Goal: Communication & Community: Answer question/provide support

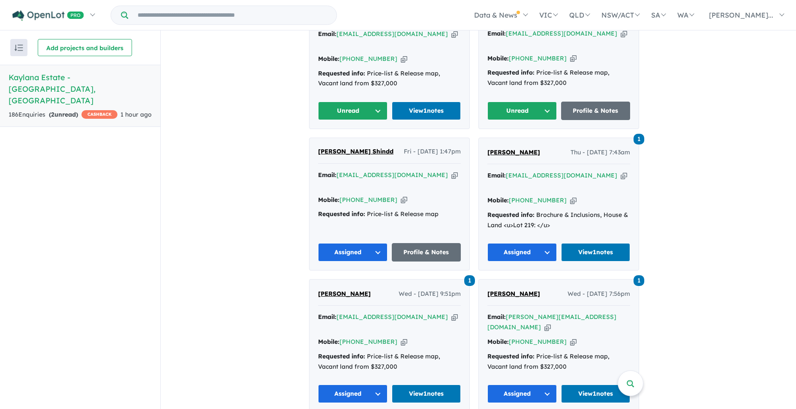
scroll to position [429, 0]
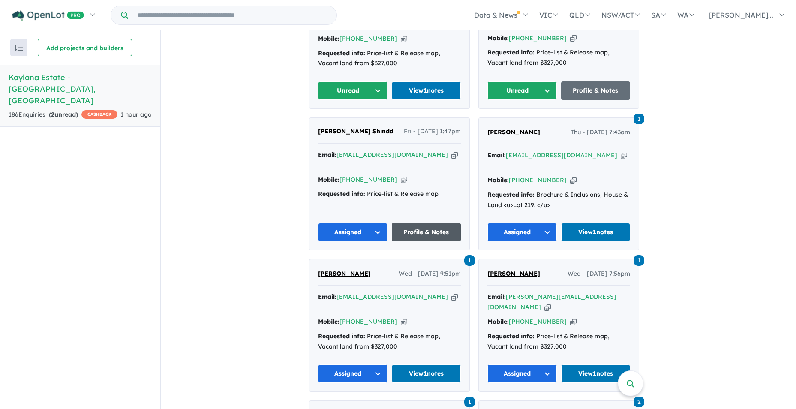
click at [426, 223] on link "Profile & Notes" at bounding box center [426, 232] width 69 height 18
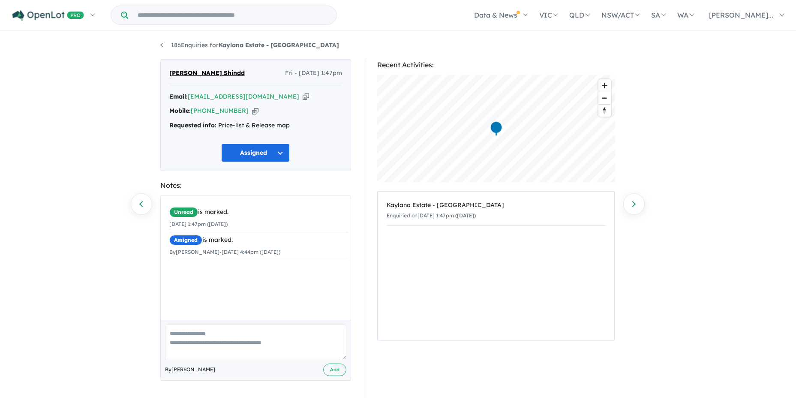
click at [181, 339] on textarea at bounding box center [255, 342] width 181 height 36
type textarea "**********"
click at [333, 368] on button "Add" at bounding box center [334, 369] width 23 height 12
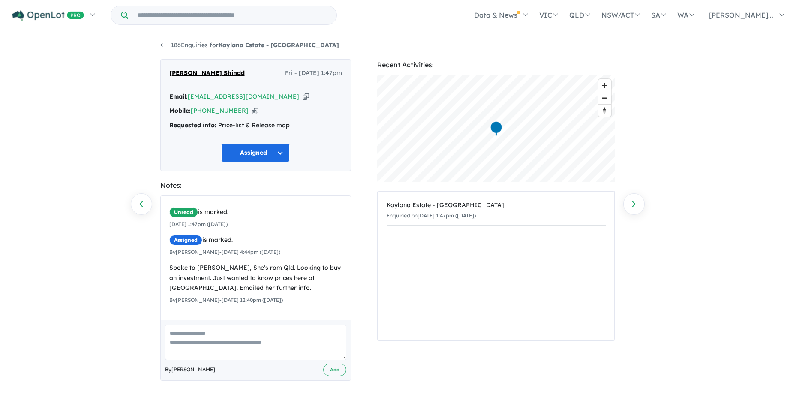
click at [162, 45] on link "186 Enquiries for Kaylana Estate - Tarneit" at bounding box center [249, 45] width 179 height 8
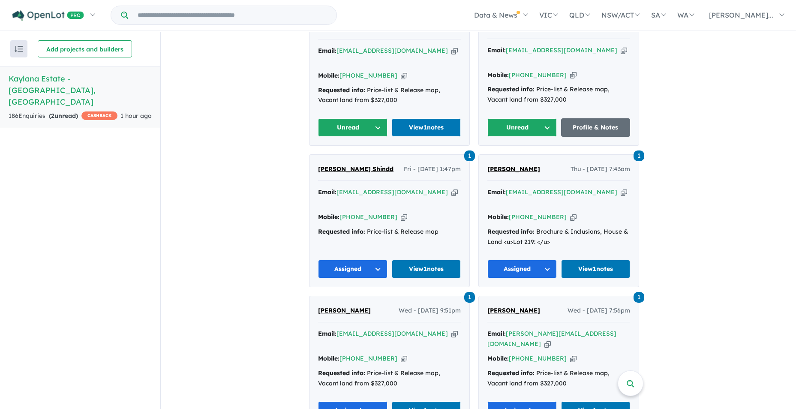
scroll to position [406, 0]
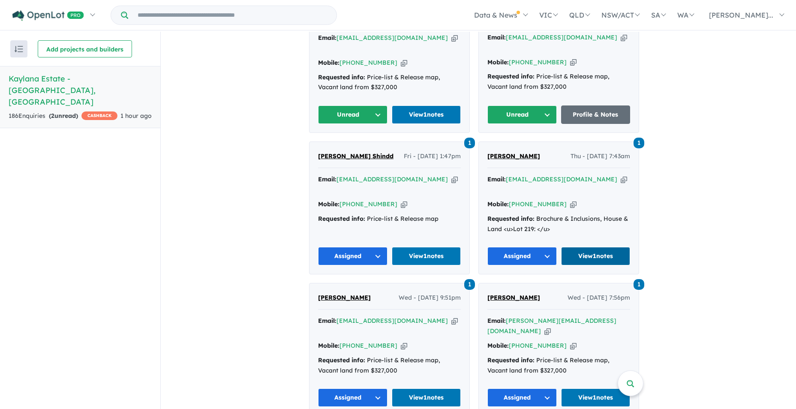
click at [591, 247] on link "View 1 notes" at bounding box center [595, 256] width 69 height 18
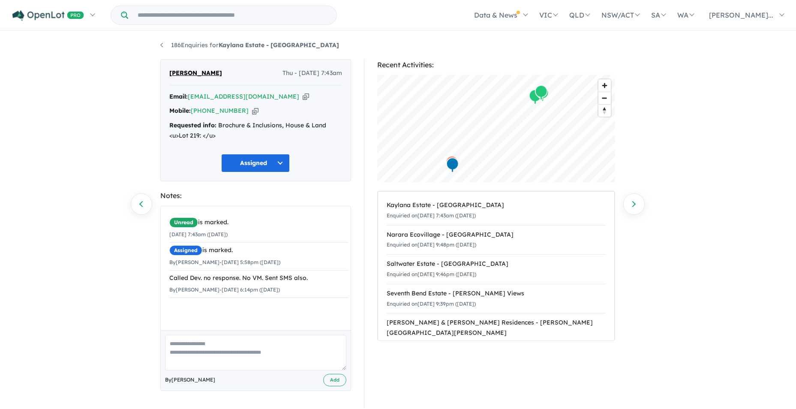
click at [173, 339] on textarea at bounding box center [255, 353] width 181 height 36
type textarea "*"
type textarea "**********"
click at [333, 379] on button "Add" at bounding box center [334, 380] width 23 height 12
click at [161, 47] on link "186 Enquiries for Kaylana Estate - [GEOGRAPHIC_DATA]" at bounding box center [249, 45] width 179 height 8
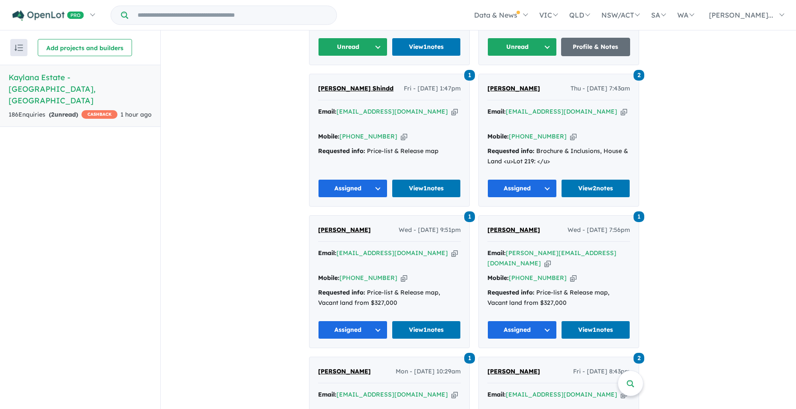
scroll to position [449, 0]
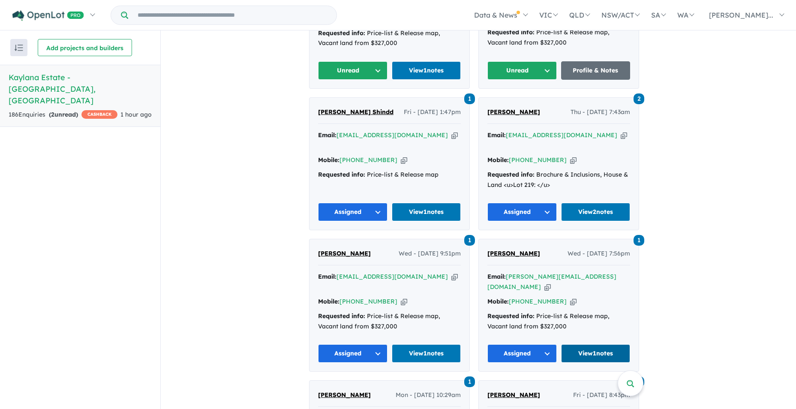
click at [599, 344] on link "View 1 notes" at bounding box center [595, 353] width 69 height 18
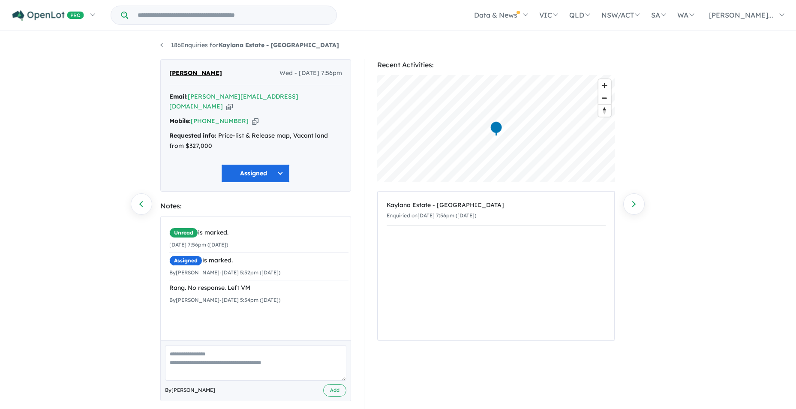
click at [178, 347] on textarea at bounding box center [255, 363] width 181 height 36
type textarea "**********"
click at [325, 384] on button "Add" at bounding box center [334, 390] width 23 height 12
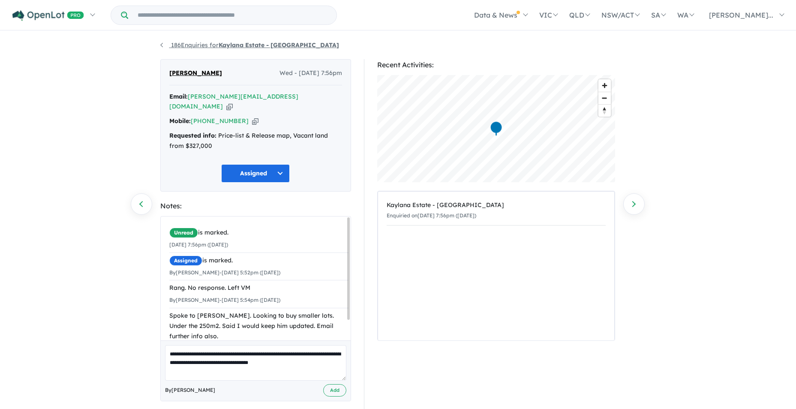
click at [162, 44] on link "186 Enquiries for Kaylana Estate - [GEOGRAPHIC_DATA]" at bounding box center [249, 45] width 179 height 8
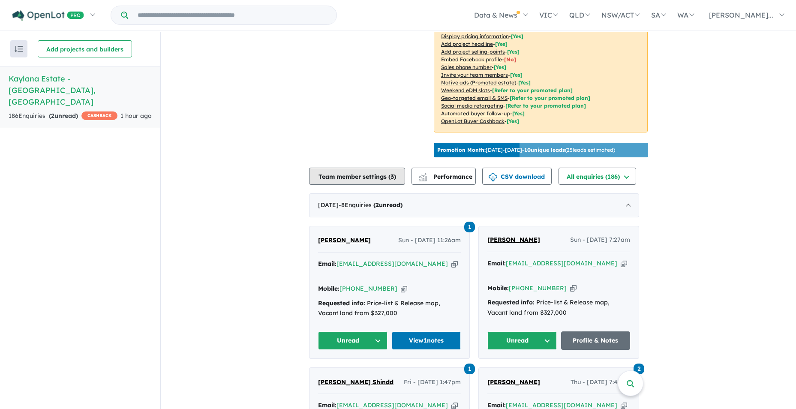
scroll to position [149, 0]
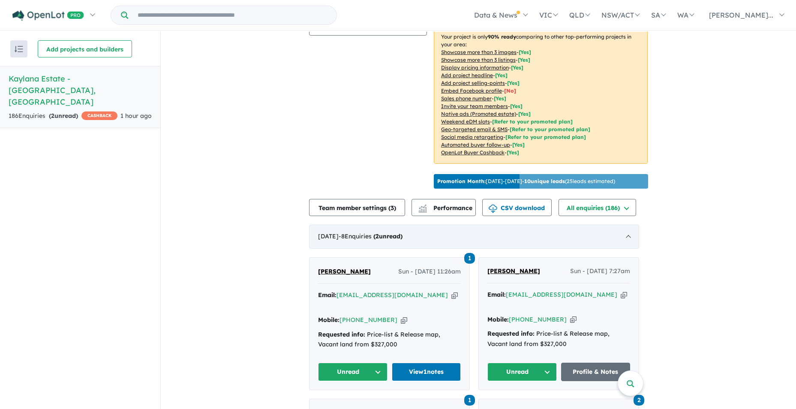
click at [391, 233] on span "- 8 Enquir ies ( 2 unread)" at bounding box center [371, 236] width 64 height 8
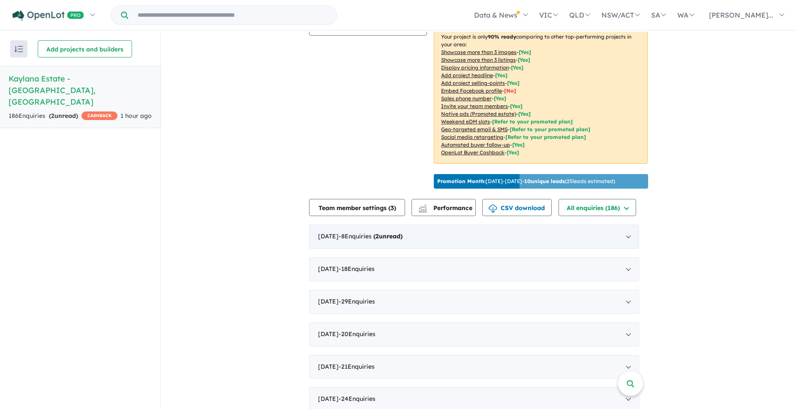
click at [397, 228] on div "August 2025 - 8 Enquir ies ( 2 unread)" at bounding box center [474, 237] width 330 height 24
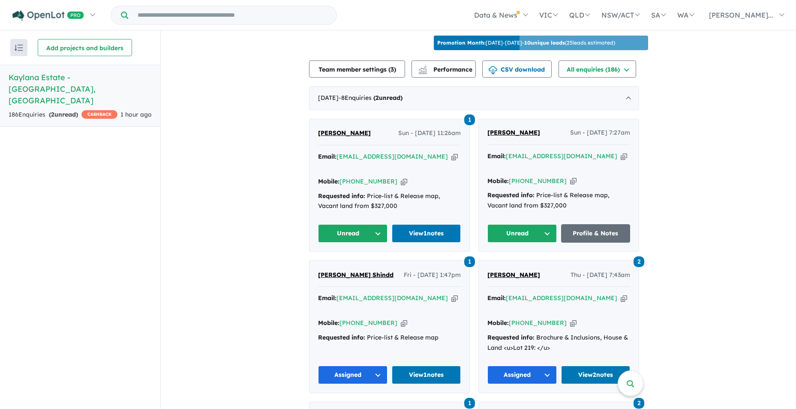
scroll to position [277, 0]
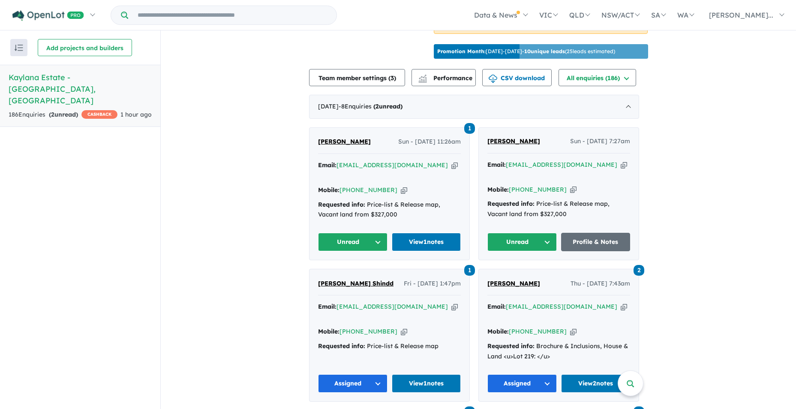
click at [378, 233] on button "Unread" at bounding box center [352, 242] width 69 height 18
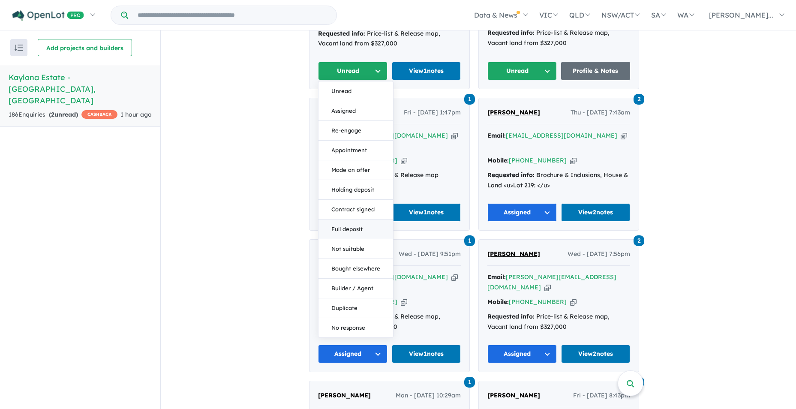
scroll to position [449, 0]
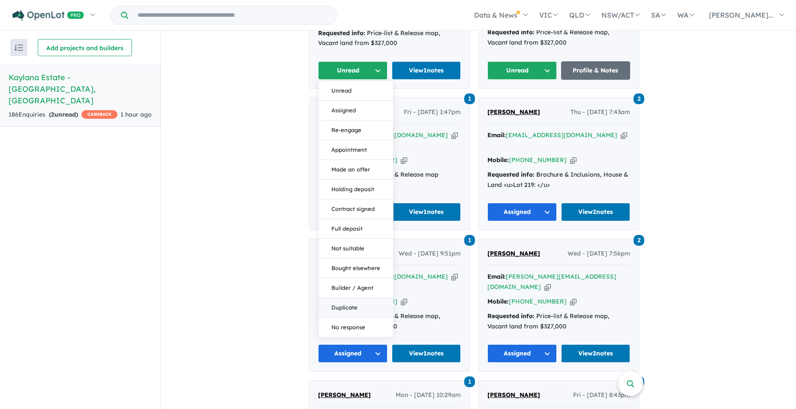
click at [349, 298] on button "Duplicate" at bounding box center [355, 308] width 75 height 20
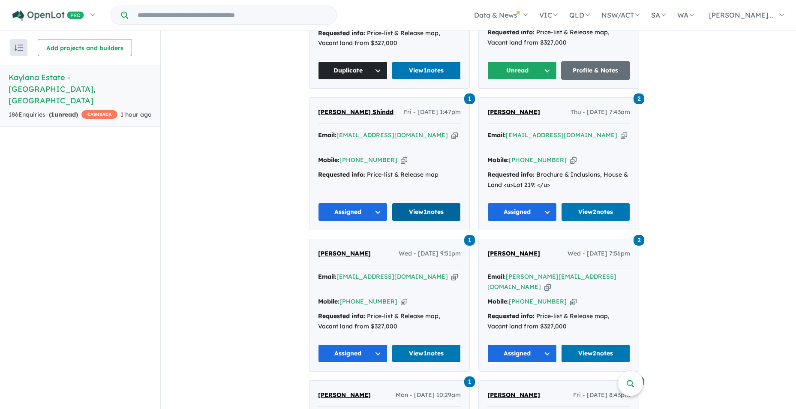
click at [438, 203] on link "View 1 notes" at bounding box center [426, 212] width 69 height 18
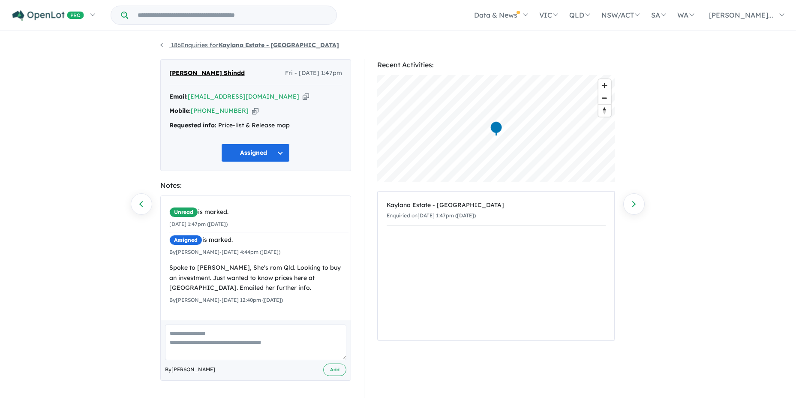
click at [161, 43] on link "186 Enquiries for Kaylana Estate - [GEOGRAPHIC_DATA]" at bounding box center [249, 45] width 179 height 8
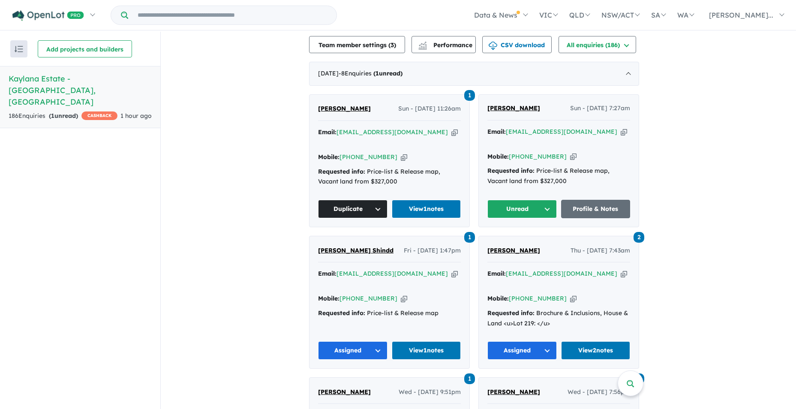
scroll to position [343, 0]
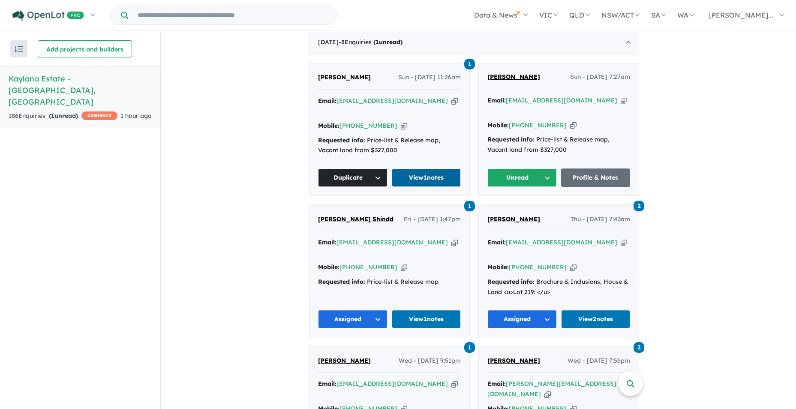
click at [420, 168] on link "View 1 notes" at bounding box center [426, 177] width 69 height 18
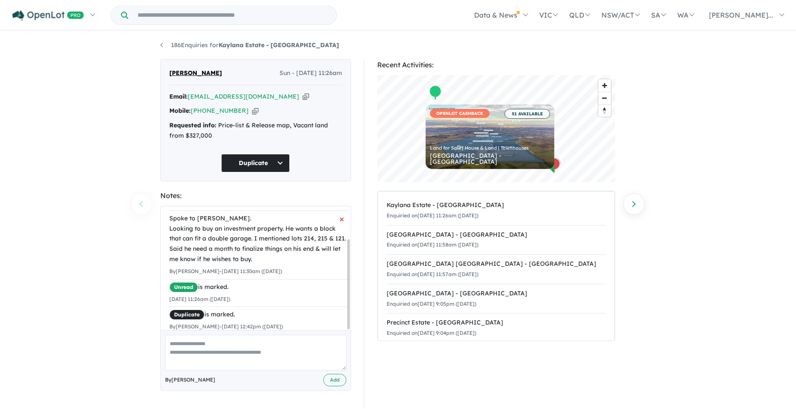
scroll to position [45, 0]
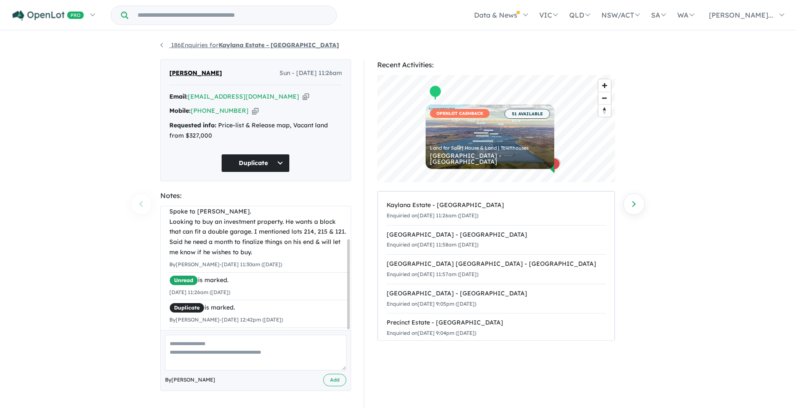
click at [164, 46] on link "186 Enquiries for Kaylana Estate - [GEOGRAPHIC_DATA]" at bounding box center [249, 45] width 179 height 8
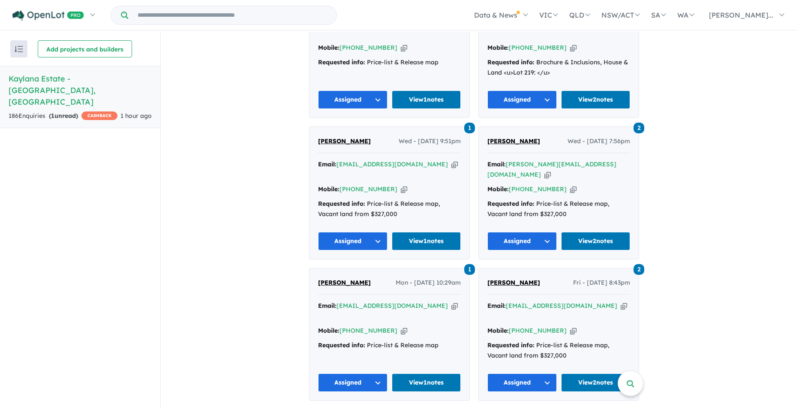
scroll to position [577, 0]
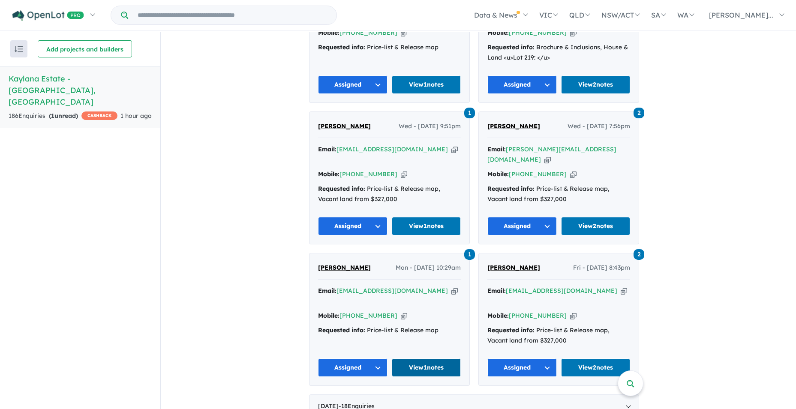
click at [424, 358] on link "View 1 notes" at bounding box center [426, 367] width 69 height 18
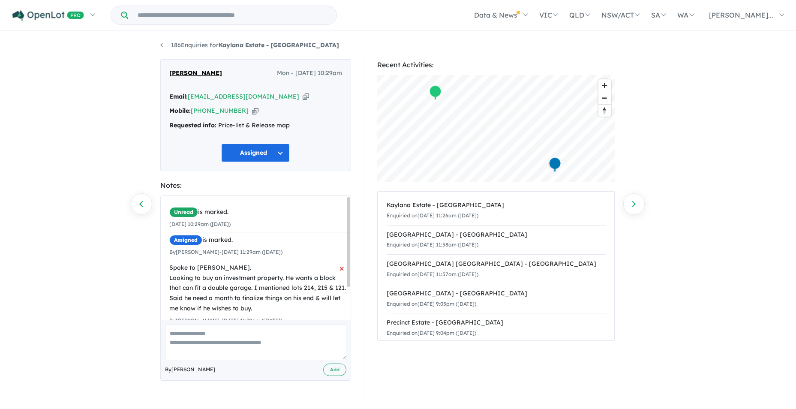
scroll to position [45, 0]
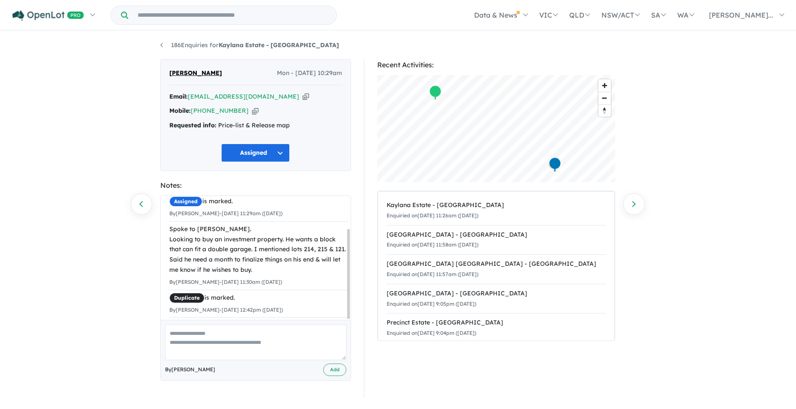
click at [183, 327] on textarea at bounding box center [255, 342] width 181 height 36
click at [208, 352] on textarea "**********" at bounding box center [255, 342] width 181 height 36
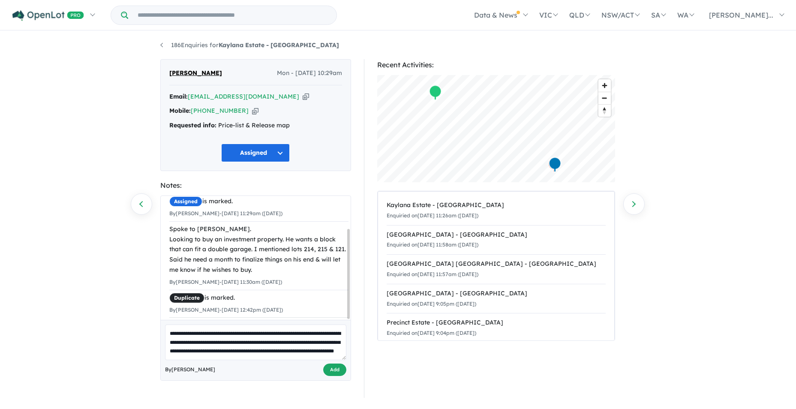
type textarea "**********"
click at [333, 369] on button "Add" at bounding box center [334, 369] width 23 height 12
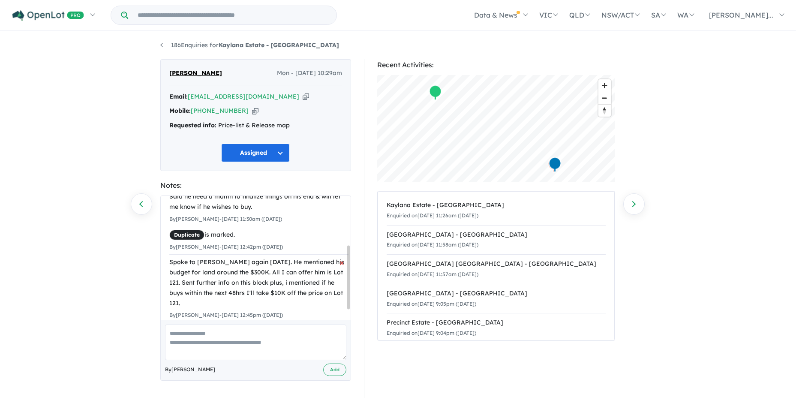
scroll to position [0, 0]
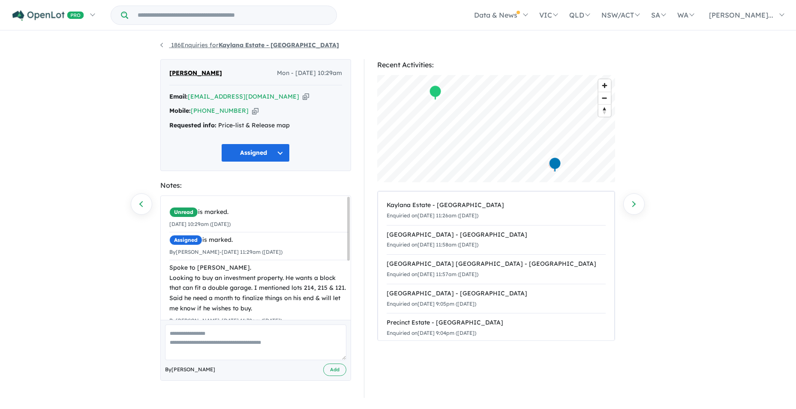
click at [163, 44] on link "186 Enquiries for Kaylana Estate - Tarneit" at bounding box center [249, 45] width 179 height 8
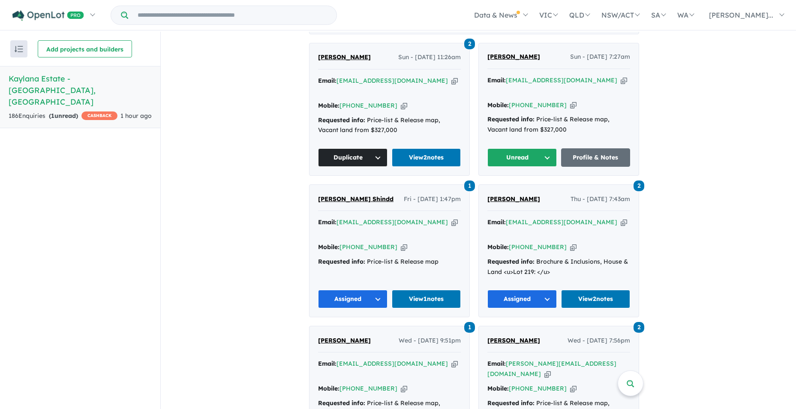
scroll to position [320, 0]
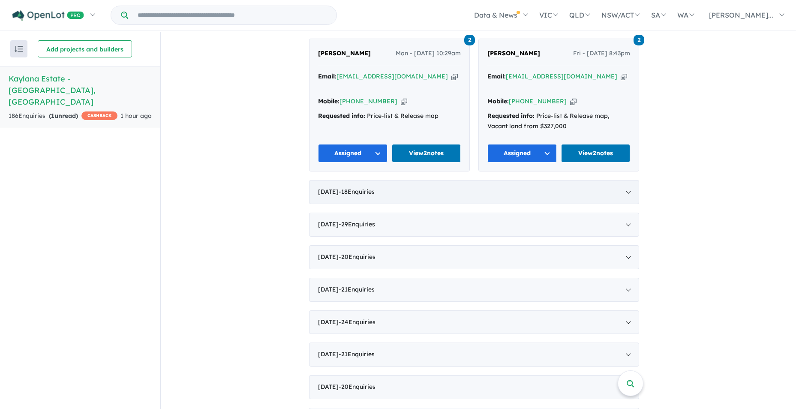
click at [366, 180] on div "July 2025 - 18 Enquir ies ( 0 unread)" at bounding box center [474, 192] width 330 height 24
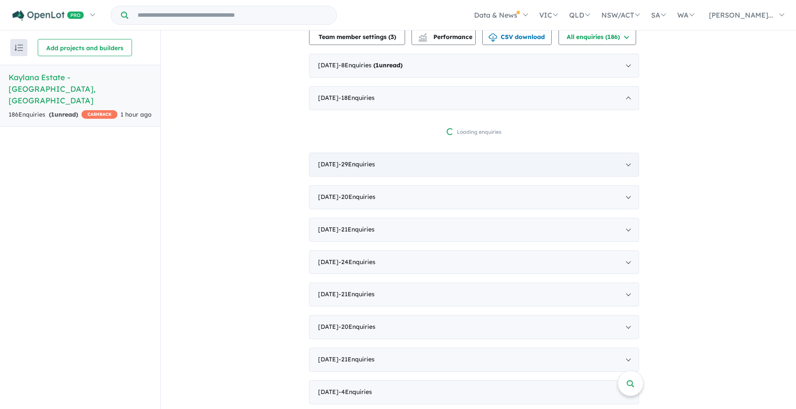
scroll to position [362, 0]
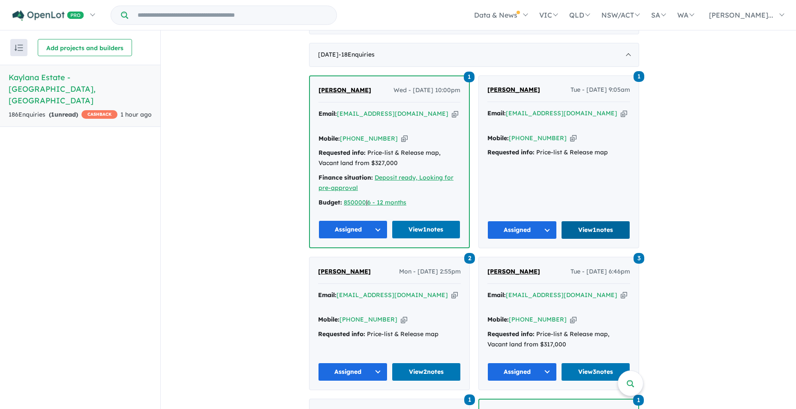
click at [591, 221] on link "View 1 notes" at bounding box center [595, 230] width 69 height 18
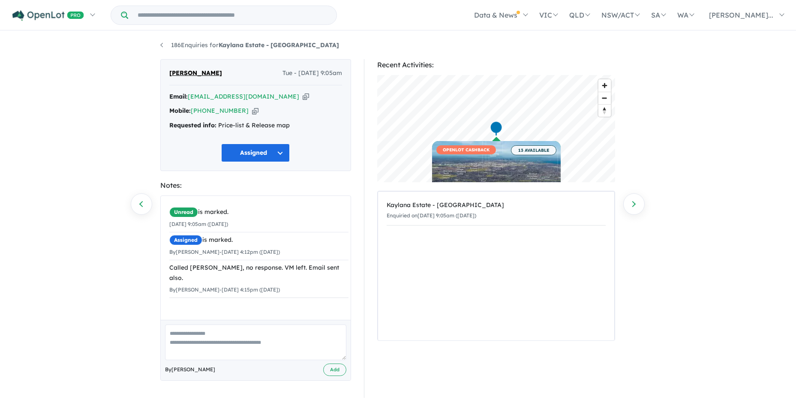
click at [169, 333] on textarea at bounding box center [255, 342] width 181 height 36
type textarea "*"
type textarea "**********"
click at [344, 371] on button "Add" at bounding box center [334, 369] width 23 height 12
click at [165, 44] on link "186 Enquiries for Kaylana Estate - Tarneit" at bounding box center [249, 45] width 179 height 8
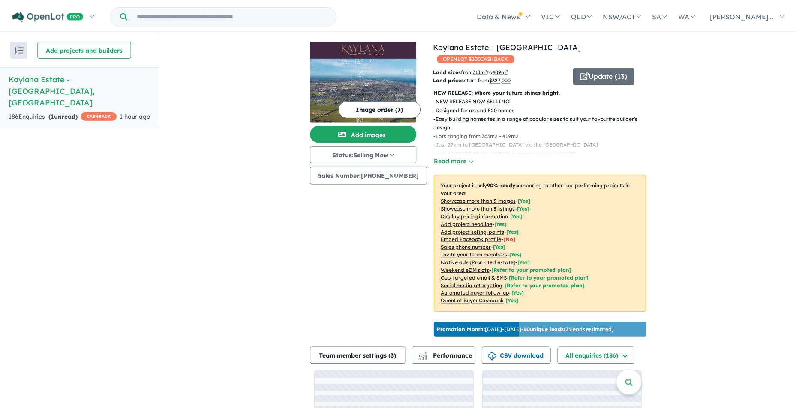
scroll to position [1, 0]
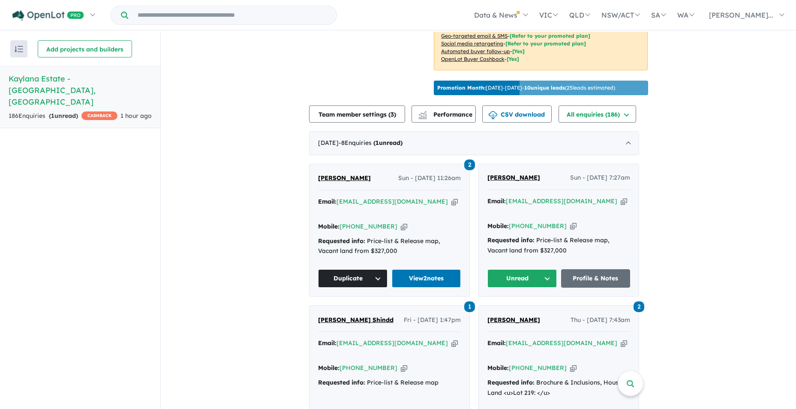
scroll to position [257, 0]
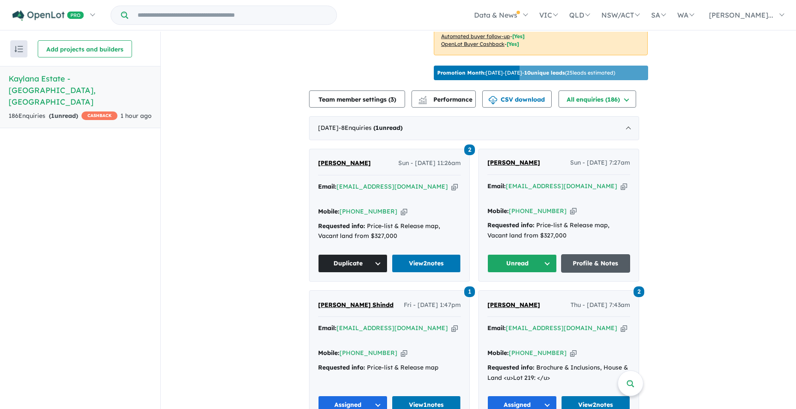
click at [585, 255] on link "Profile & Notes" at bounding box center [595, 263] width 69 height 18
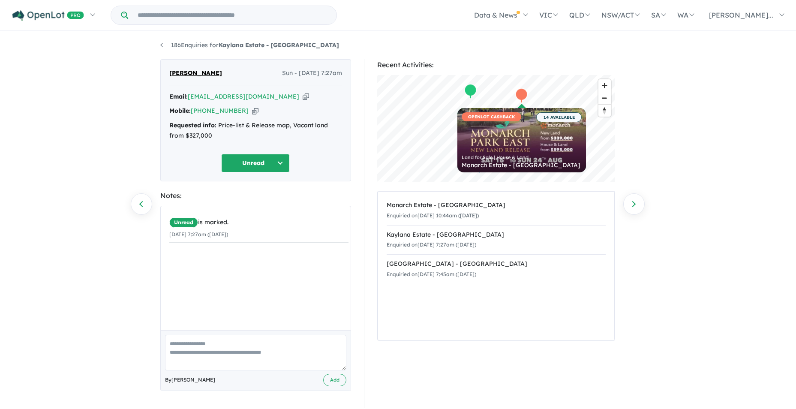
click at [279, 162] on button "Unread" at bounding box center [255, 163] width 69 height 18
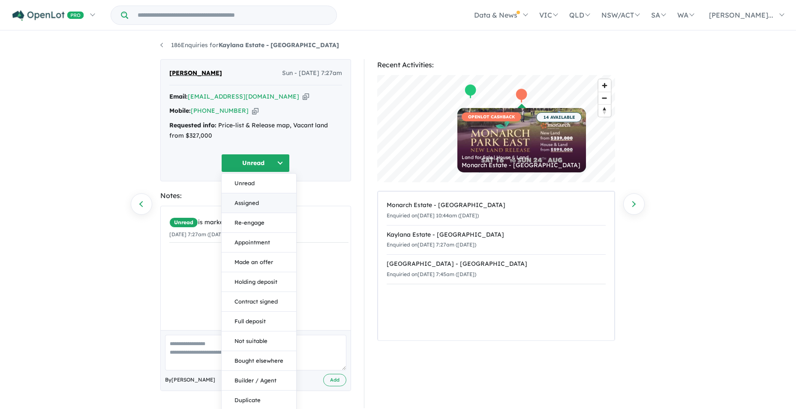
click at [258, 202] on button "Assigned" at bounding box center [259, 203] width 75 height 20
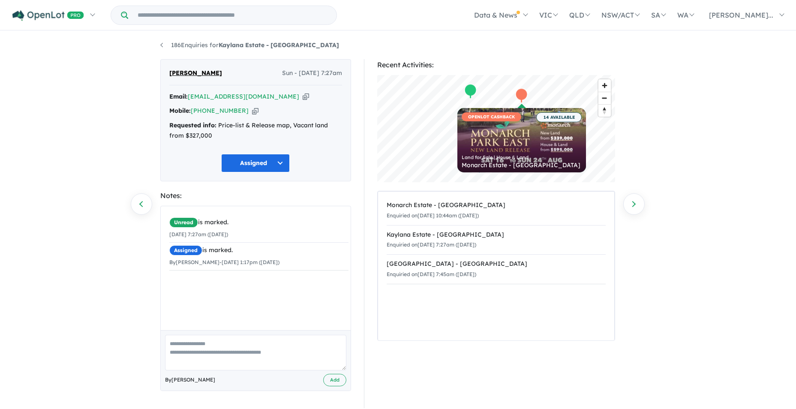
click at [207, 351] on textarea at bounding box center [255, 353] width 181 height 36
drag, startPoint x: 253, startPoint y: 353, endPoint x: 302, endPoint y: 351, distance: 48.9
click at [302, 351] on textarea "**********" at bounding box center [255, 353] width 181 height 36
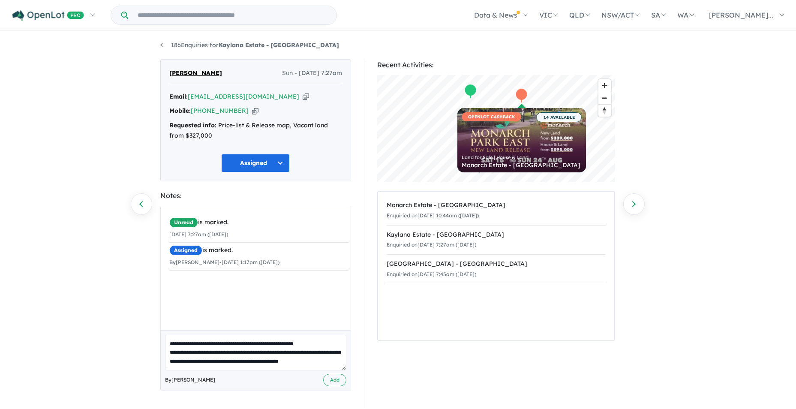
drag, startPoint x: 265, startPoint y: 362, endPoint x: 285, endPoint y: 358, distance: 20.2
click at [284, 355] on textarea "**********" at bounding box center [255, 353] width 181 height 36
click at [333, 360] on textarea "**********" at bounding box center [255, 353] width 181 height 36
type textarea "**********"
click at [334, 379] on button "Add" at bounding box center [334, 380] width 23 height 12
